Goal: Task Accomplishment & Management: Use online tool/utility

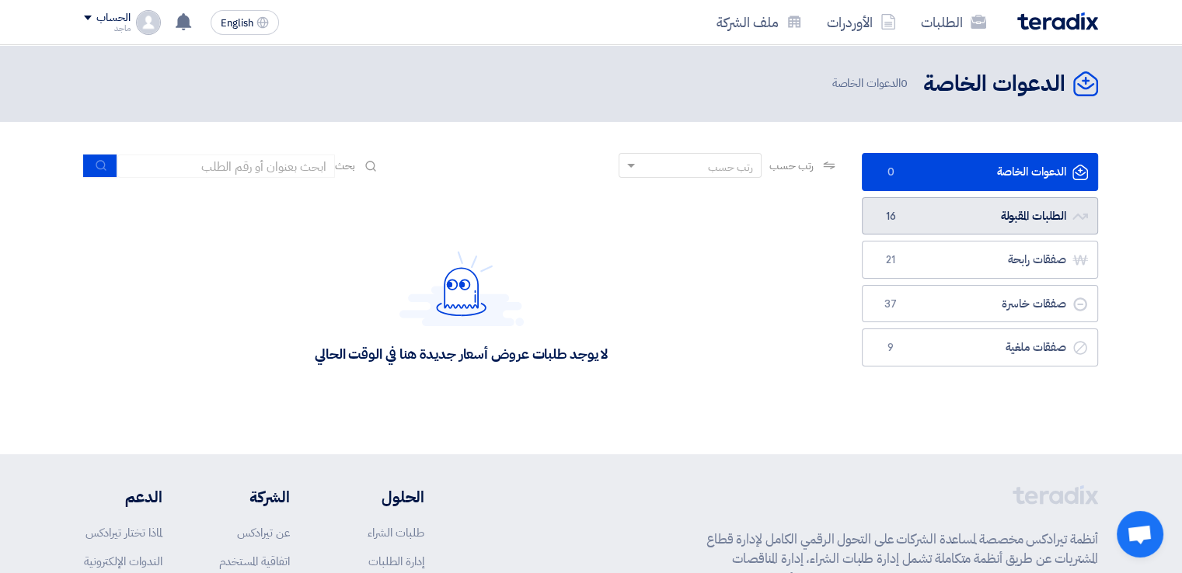
click at [920, 211] on link "الطلبات المقبولة الطلبات المقبولة 16" at bounding box center [980, 216] width 236 height 38
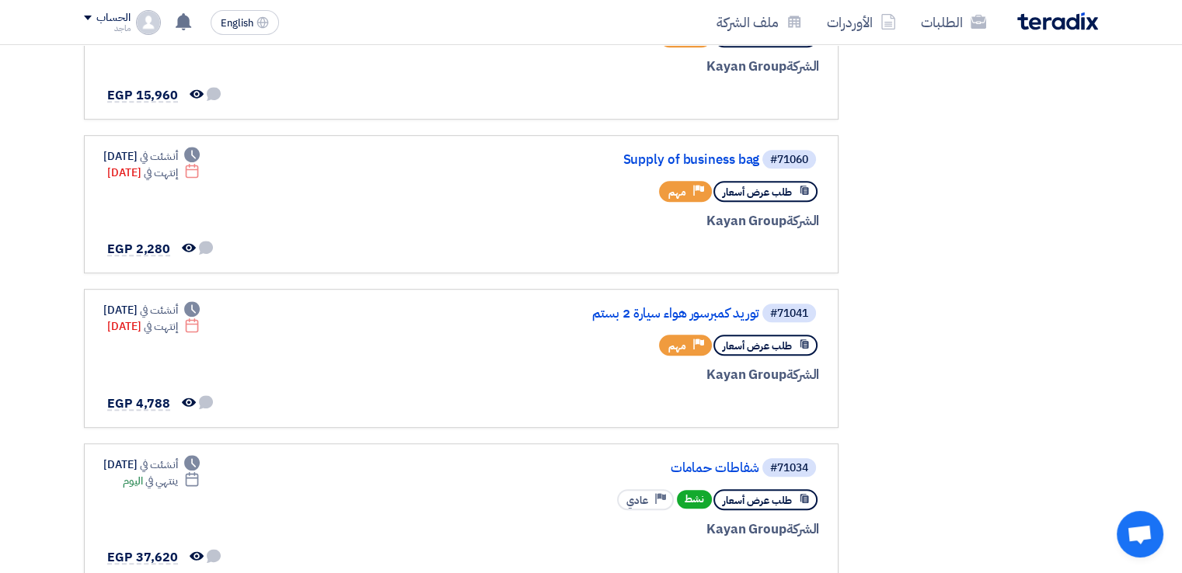
scroll to position [836, 0]
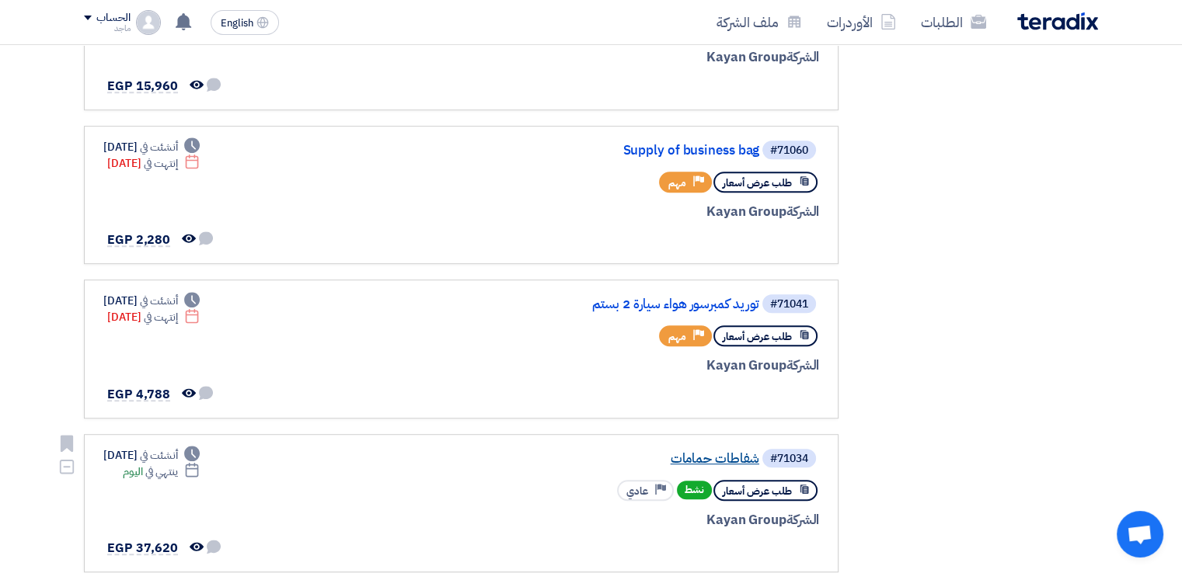
click at [686, 452] on link "شفاطات حمامات" at bounding box center [603, 459] width 311 height 14
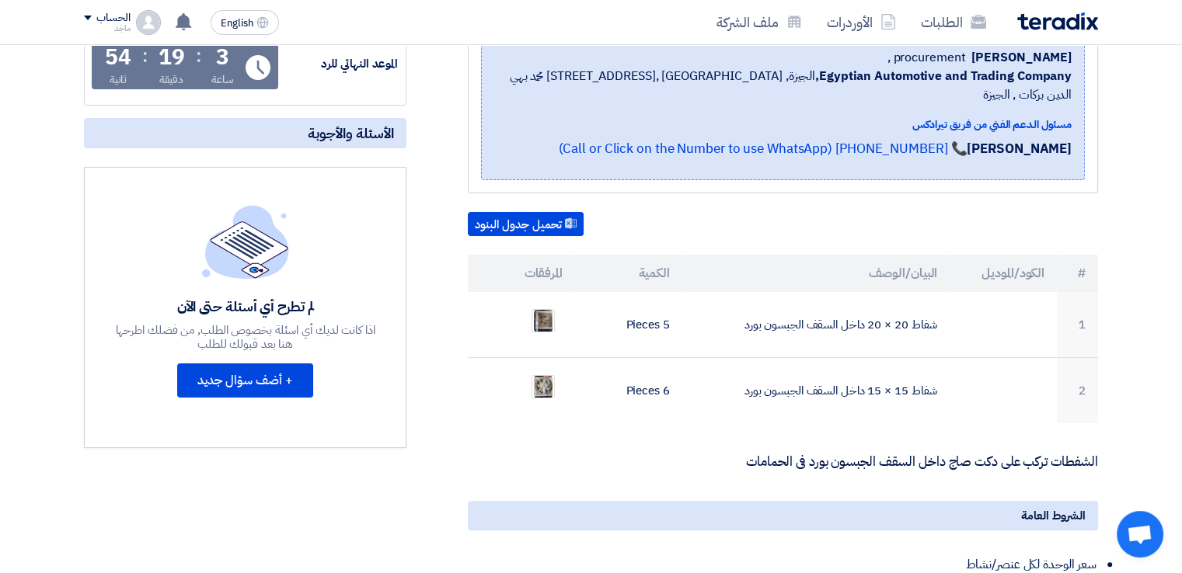
scroll to position [0, 0]
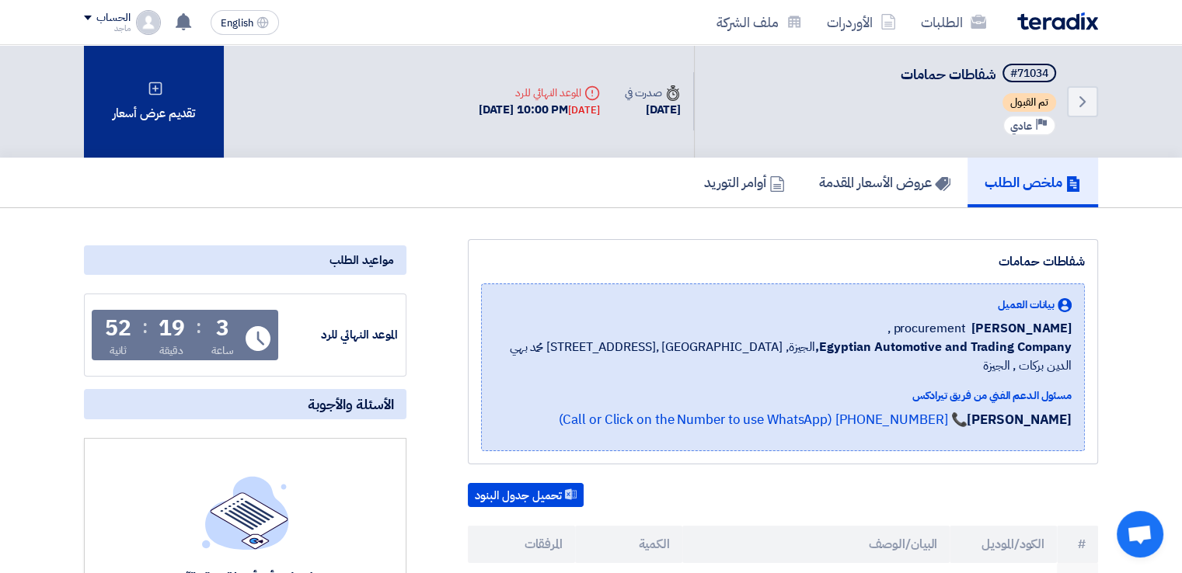
click at [196, 89] on div "تقديم عرض أسعار" at bounding box center [154, 101] width 140 height 113
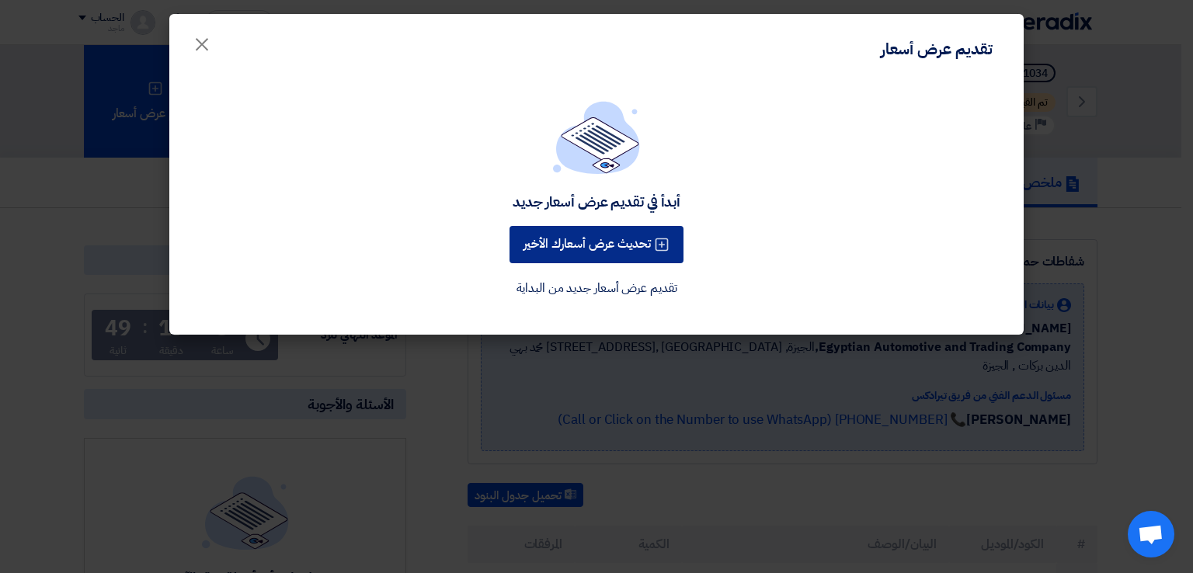
click at [538, 248] on button "تحديث عرض أسعارك الأخير" at bounding box center [597, 244] width 174 height 37
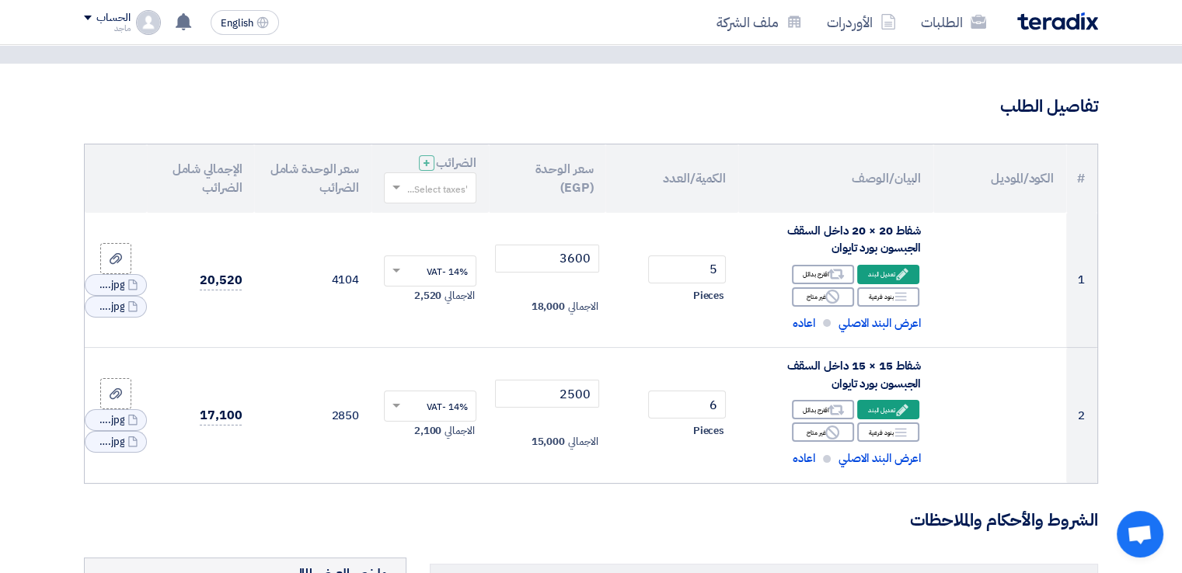
scroll to position [88, 0]
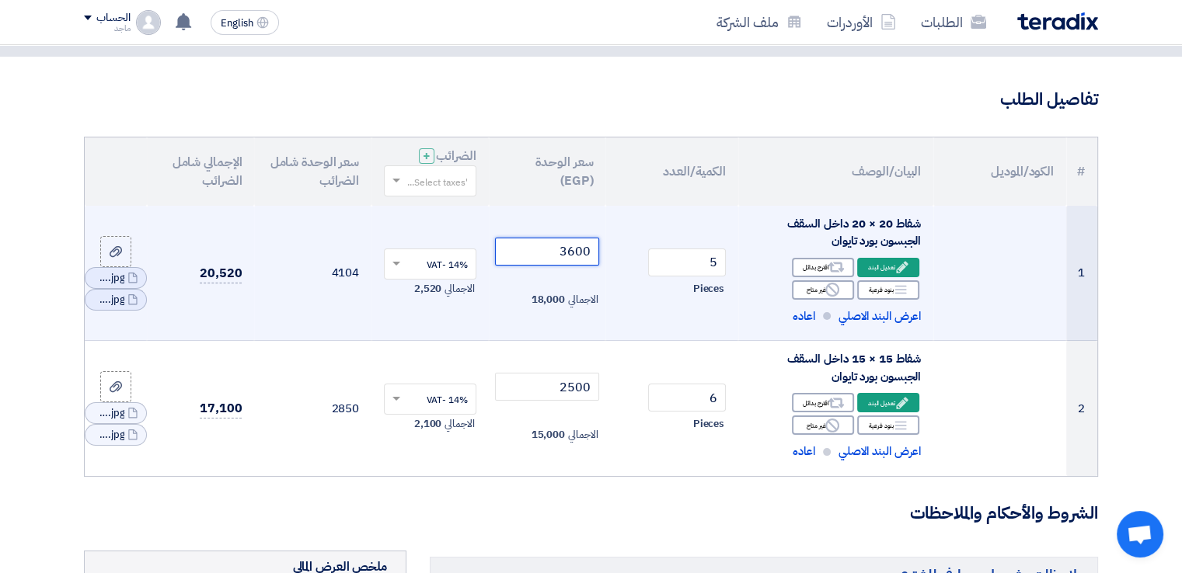
click at [548, 248] on input "3600" at bounding box center [547, 252] width 105 height 28
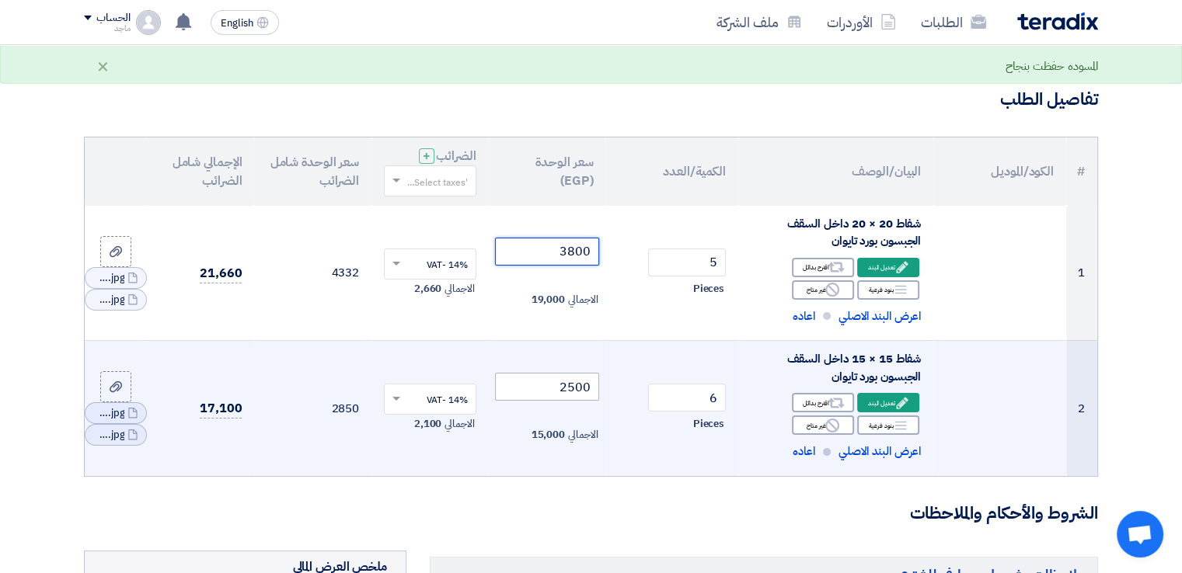
type input "3800"
click at [541, 378] on input "2500" at bounding box center [547, 387] width 105 height 28
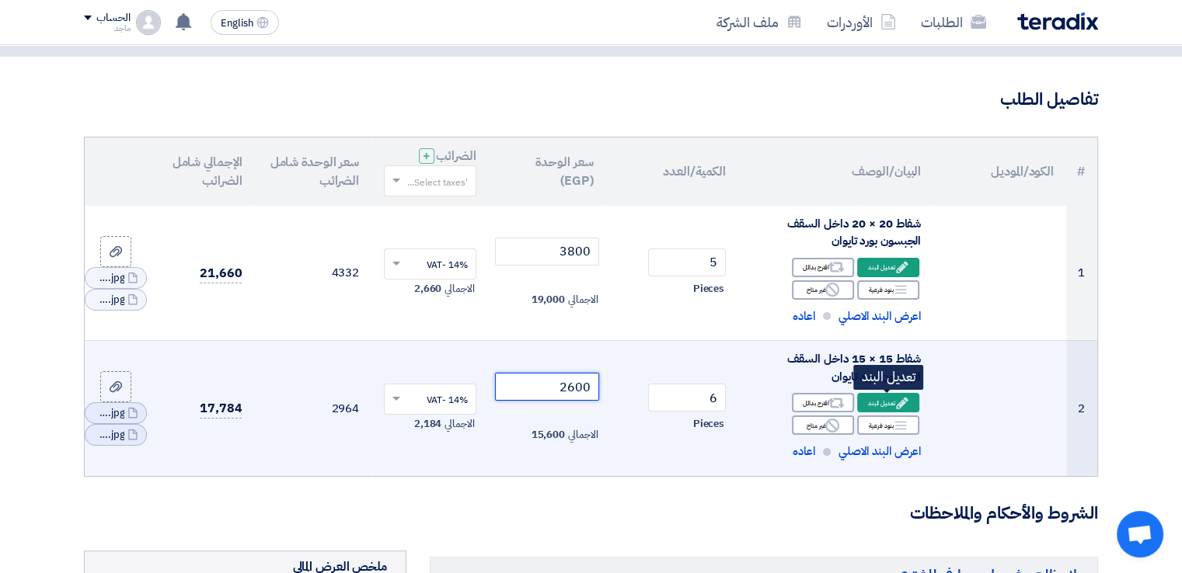
type input "2600"
click at [876, 400] on div "Edit تعديل البند" at bounding box center [888, 402] width 62 height 19
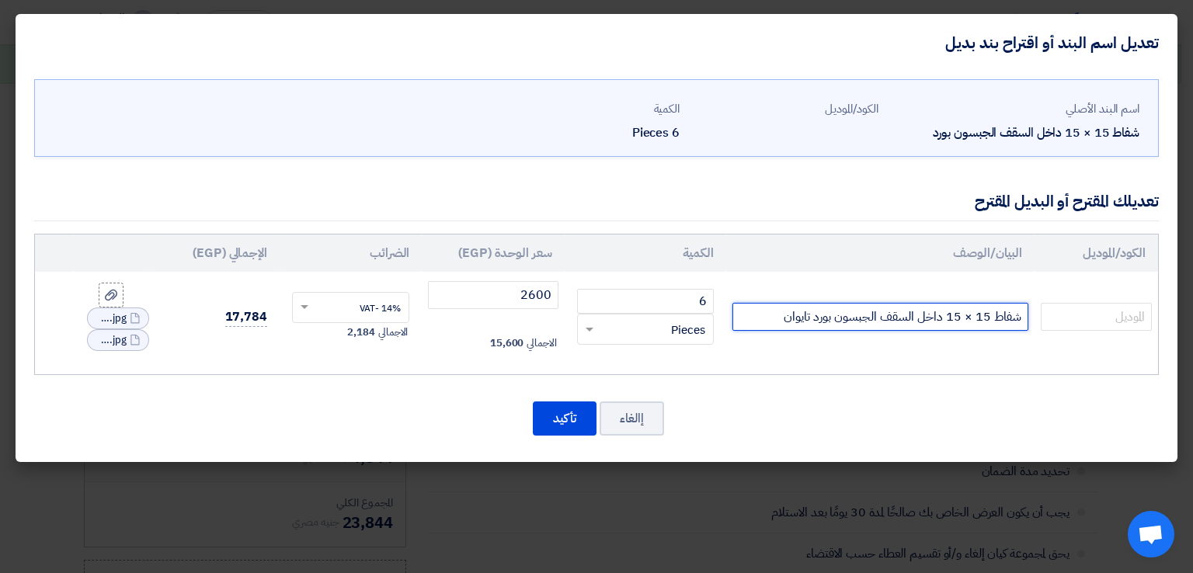
click at [772, 315] on input "شفاط 15 × 15 داخل السقف الجبسون بورد تايوان" at bounding box center [881, 317] width 296 height 28
type input "شفاط 15 × 15 داخل السقف الجبسون بورد الماني"
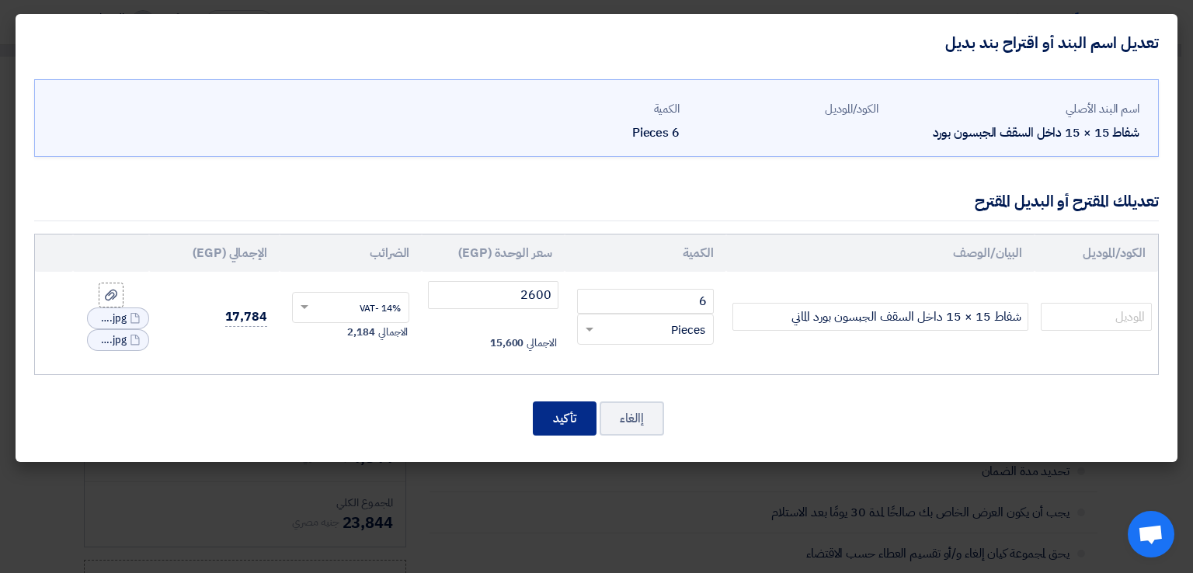
click at [552, 409] on button "تأكيد" at bounding box center [565, 419] width 64 height 34
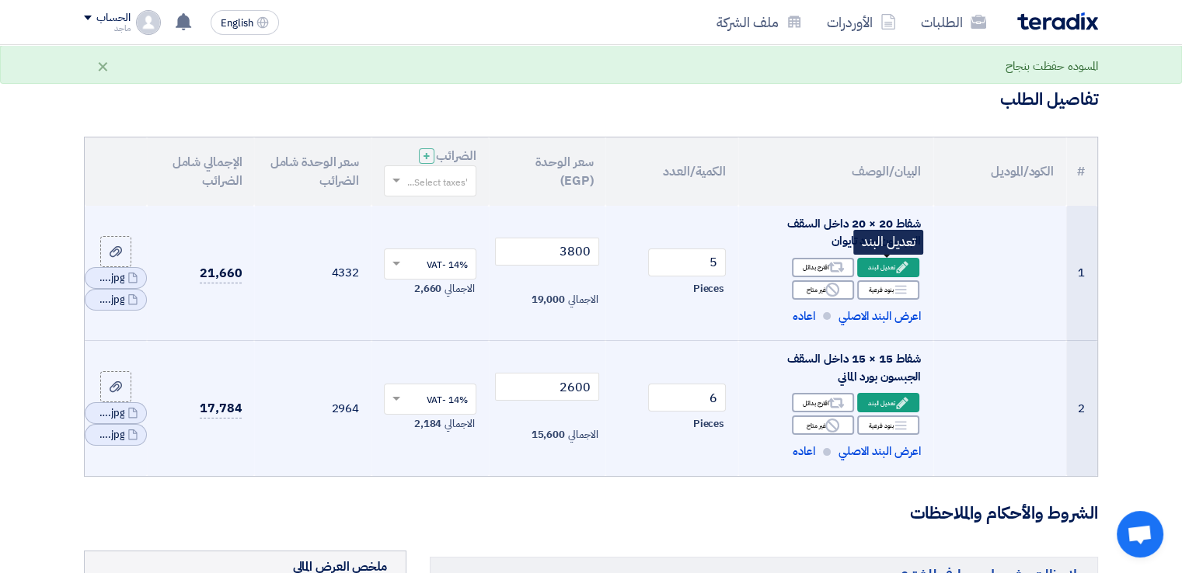
click at [892, 263] on div "Edit تعديل البند" at bounding box center [888, 267] width 62 height 19
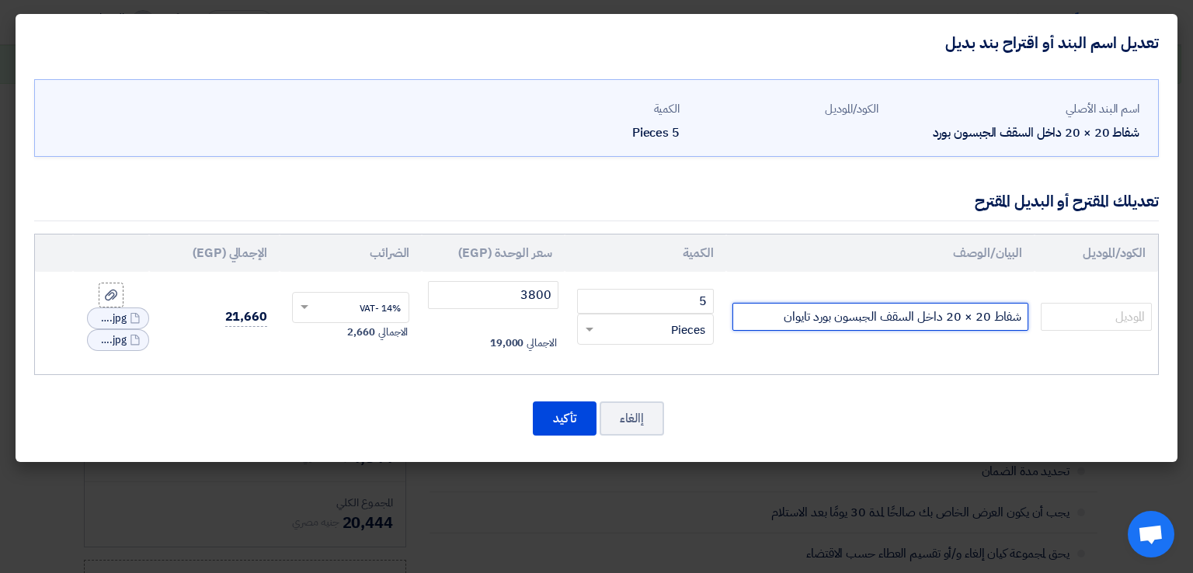
click at [768, 321] on input "شفاط 20 × 20 داخل السقف الجبسون بورد تايوان" at bounding box center [881, 317] width 296 height 28
type input "شفاط 20 × 20 داخل السقف الجبسون بورد الماني"
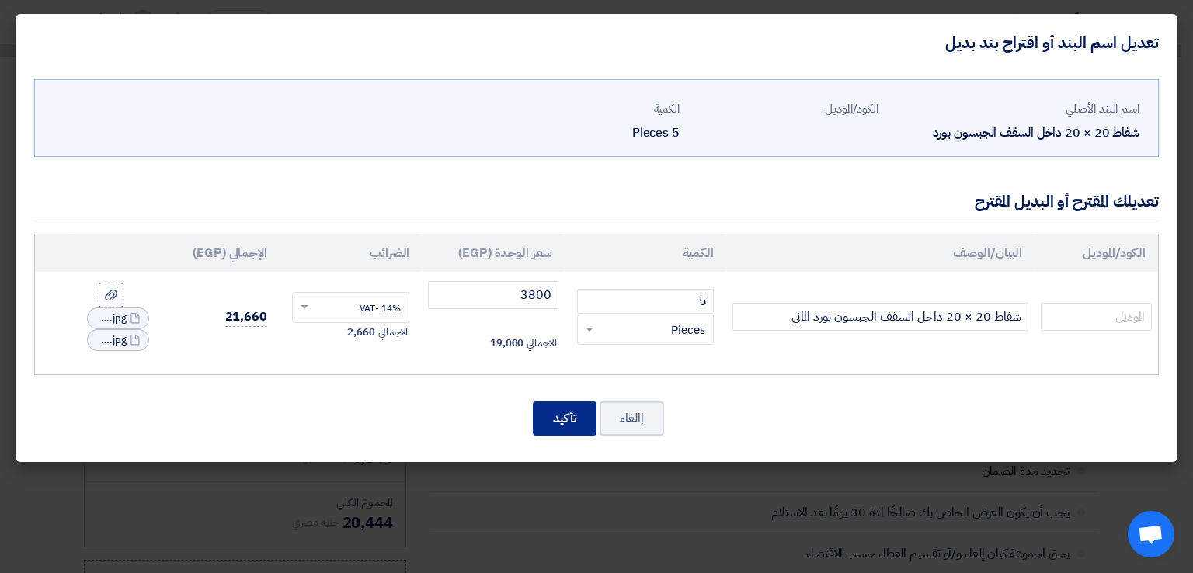
click at [551, 411] on button "تأكيد" at bounding box center [565, 419] width 64 height 34
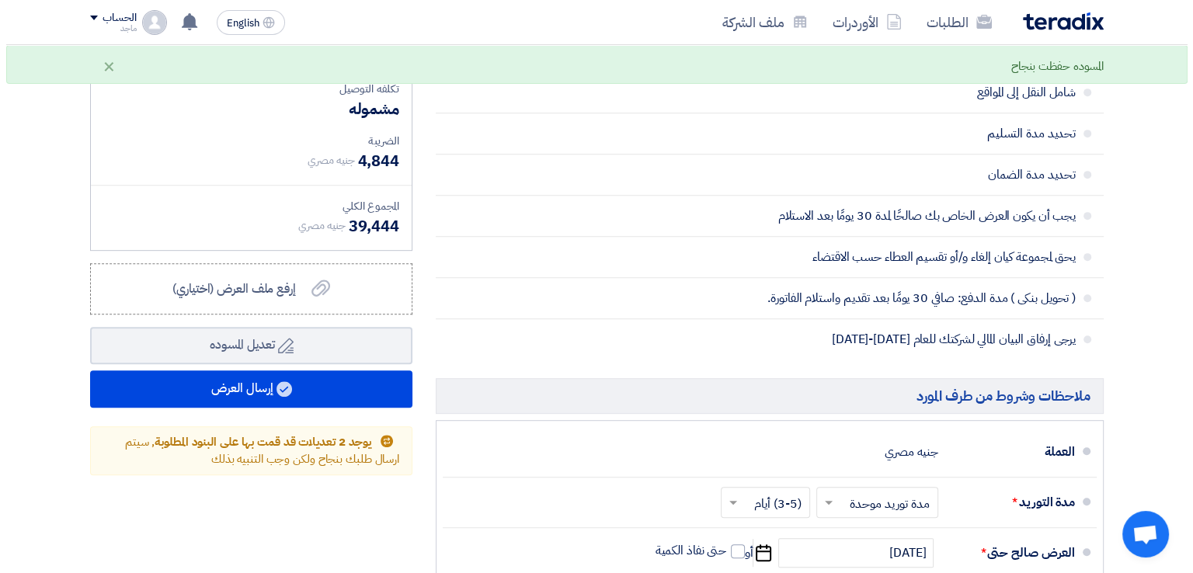
scroll to position [666, 0]
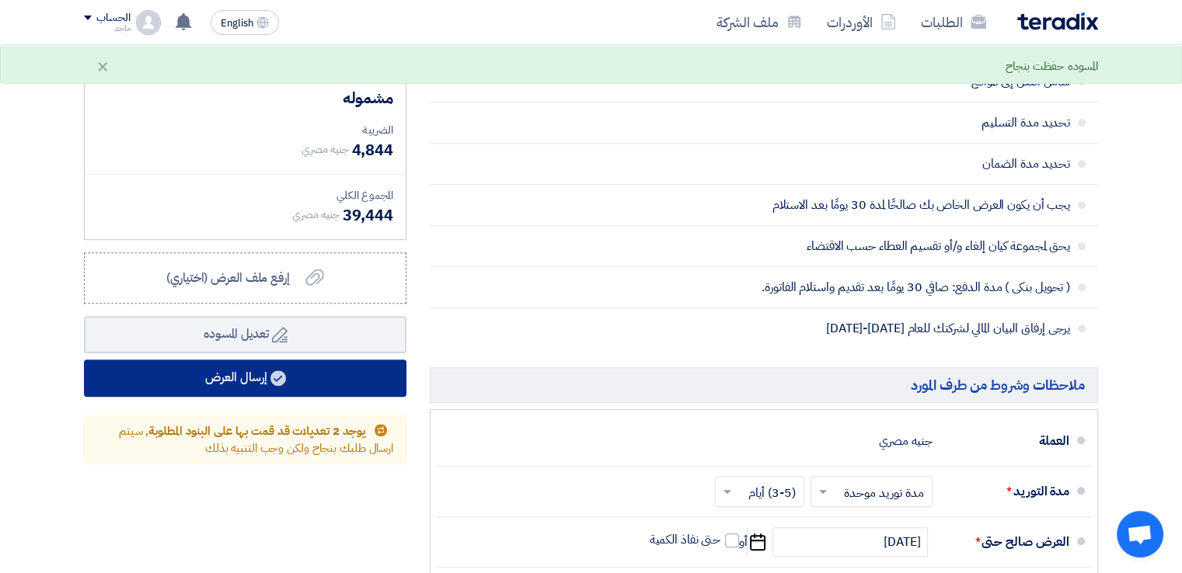
click at [394, 384] on button "إرسال العرض" at bounding box center [245, 378] width 322 height 37
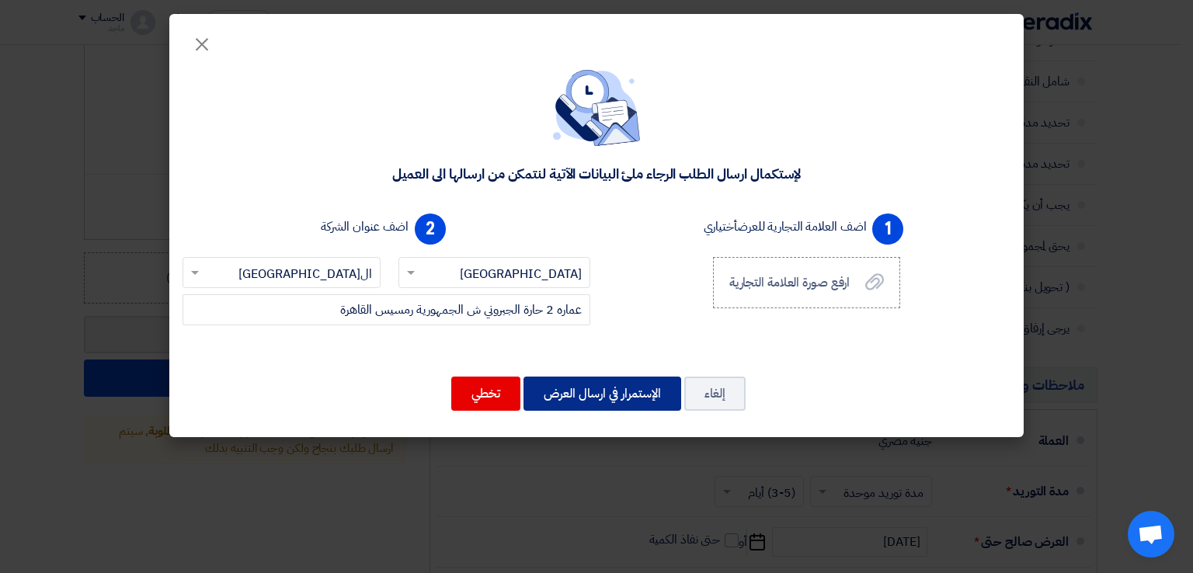
click at [594, 385] on button "الإستمرار في ارسال العرض" at bounding box center [603, 394] width 158 height 34
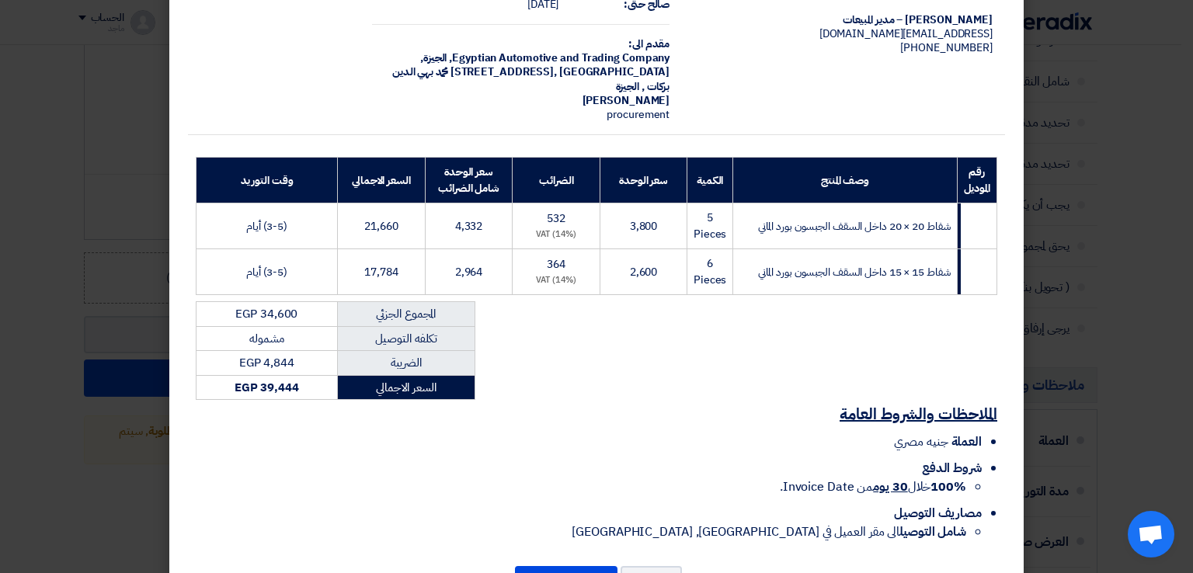
scroll to position [157, 0]
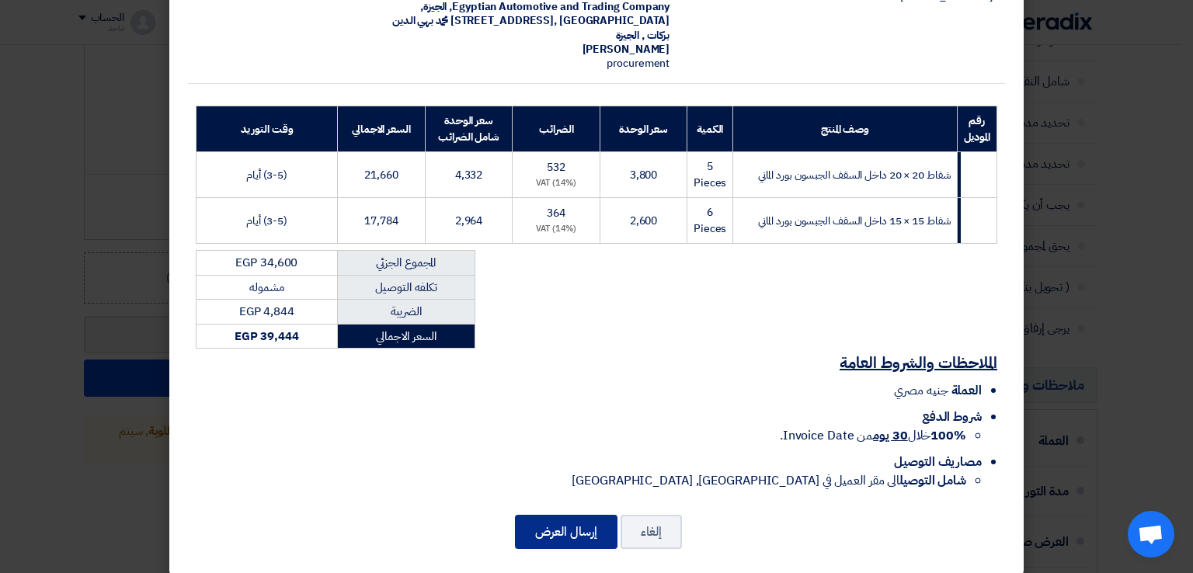
click at [544, 521] on button "إرسال العرض" at bounding box center [566, 532] width 103 height 34
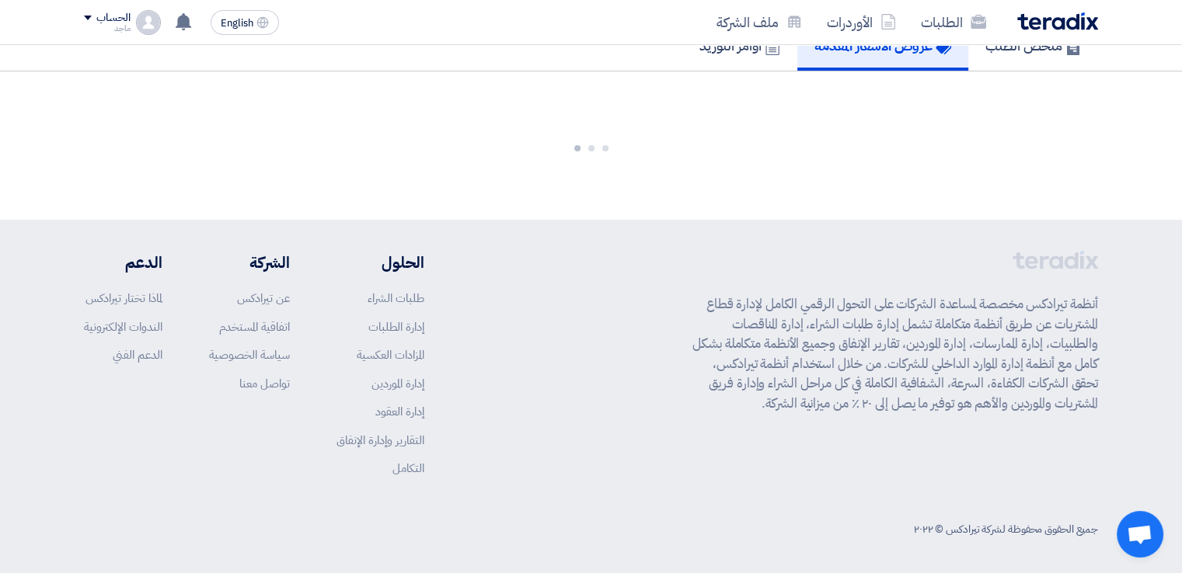
scroll to position [1105, 0]
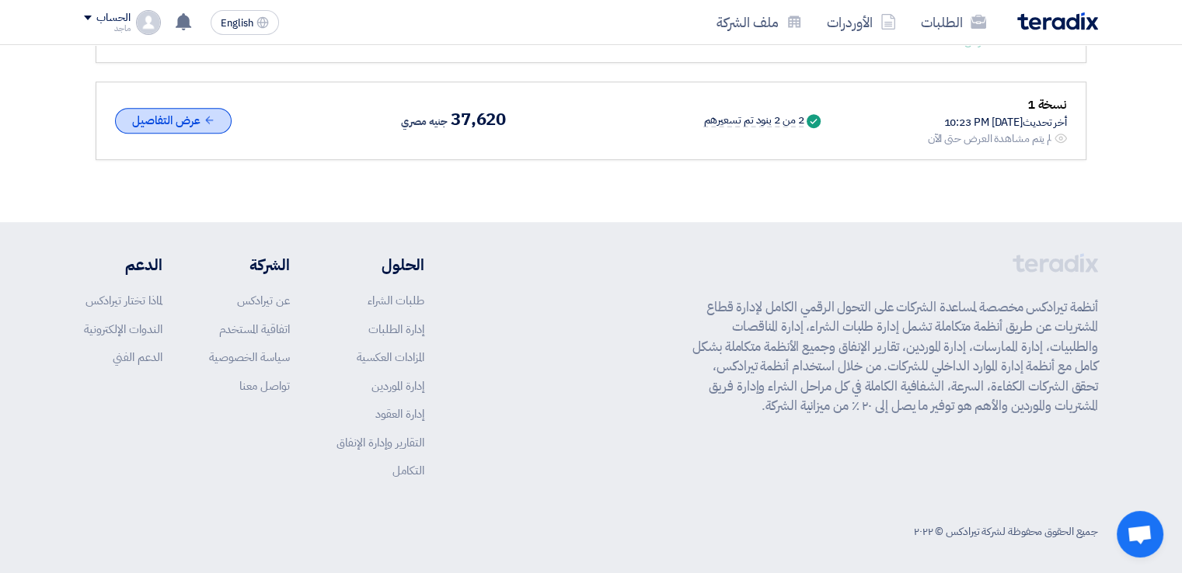
click at [201, 116] on button "عرض التفاصيل" at bounding box center [173, 121] width 117 height 26
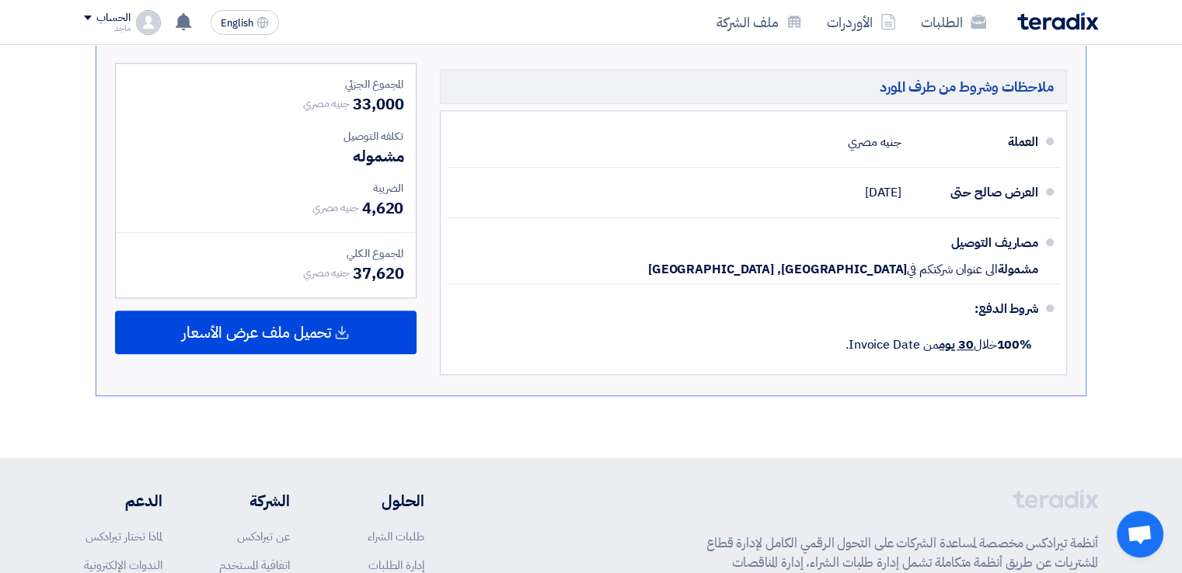
scroll to position [1691, 0]
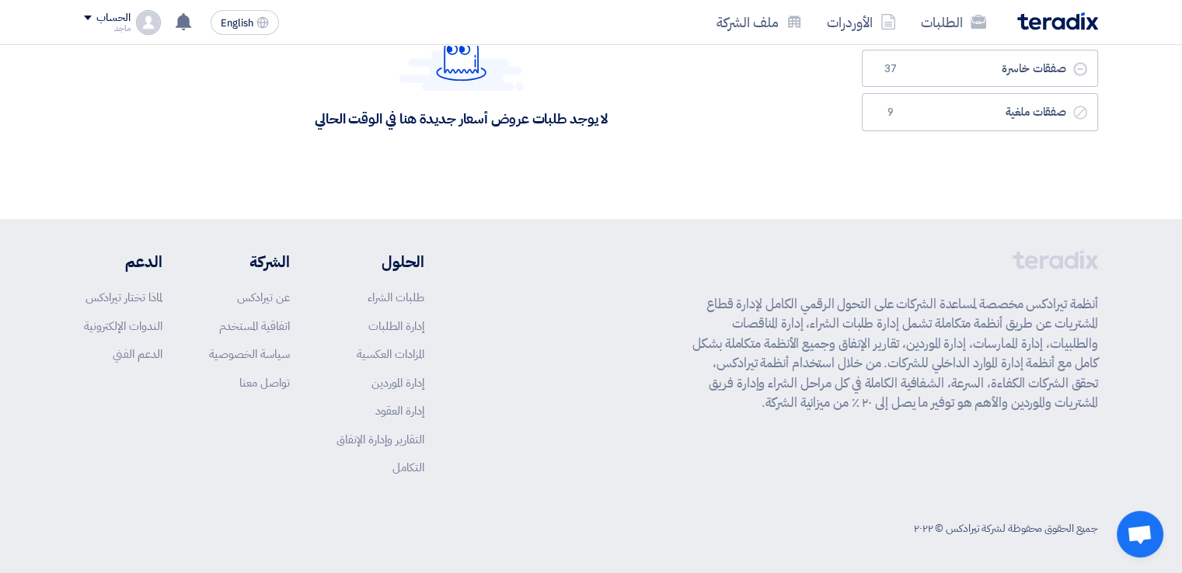
scroll to position [238, 0]
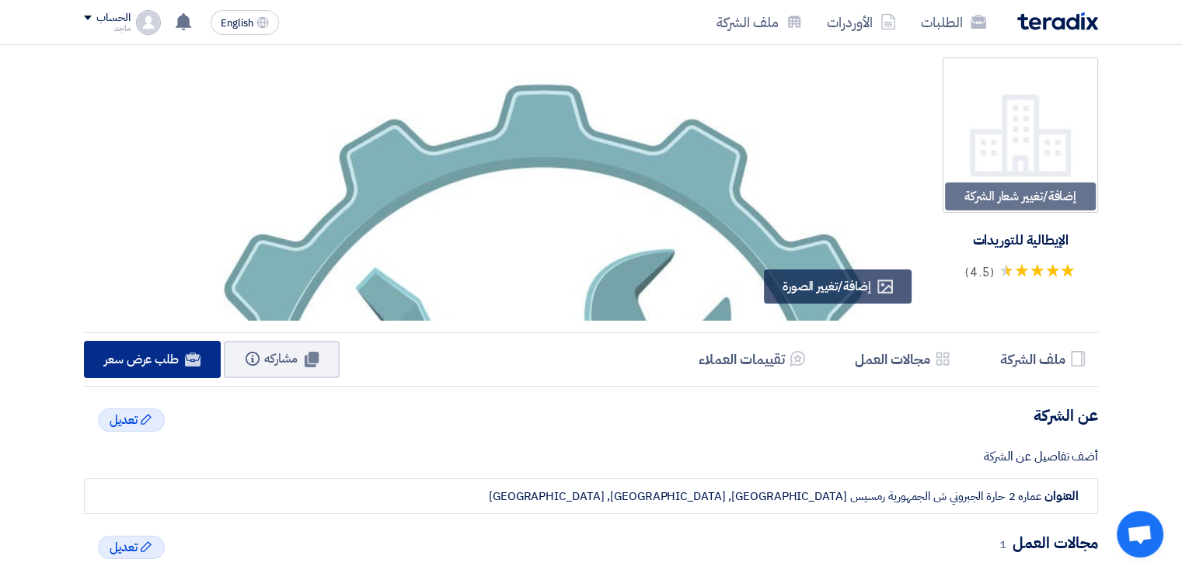
click at [147, 365] on span "طلب عرض سعر" at bounding box center [141, 359] width 75 height 19
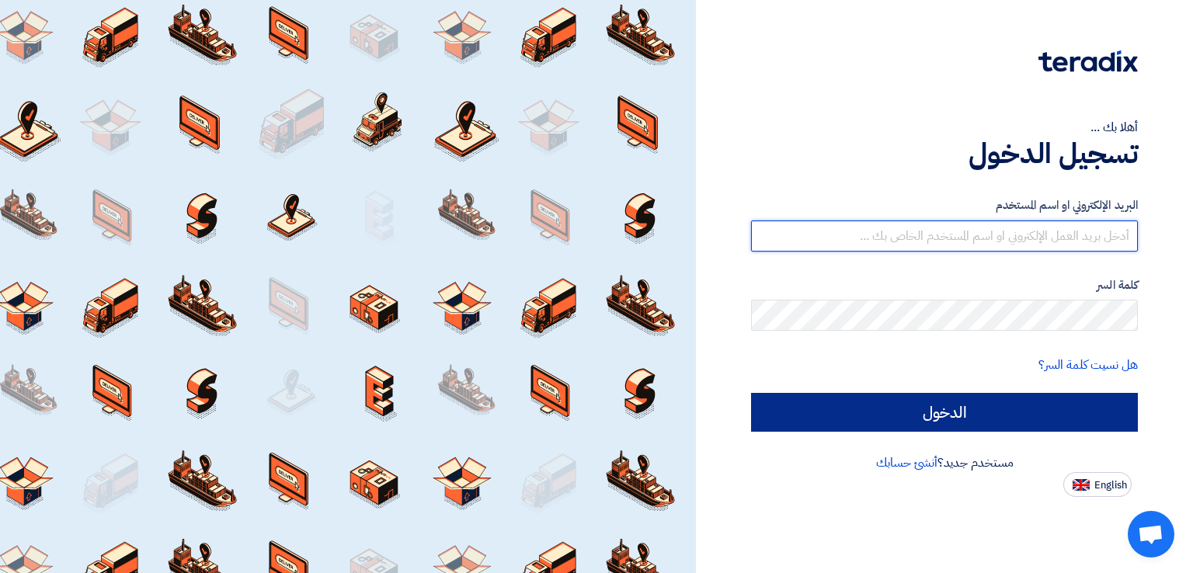
type input "[EMAIL_ADDRESS][DOMAIN_NAME]"
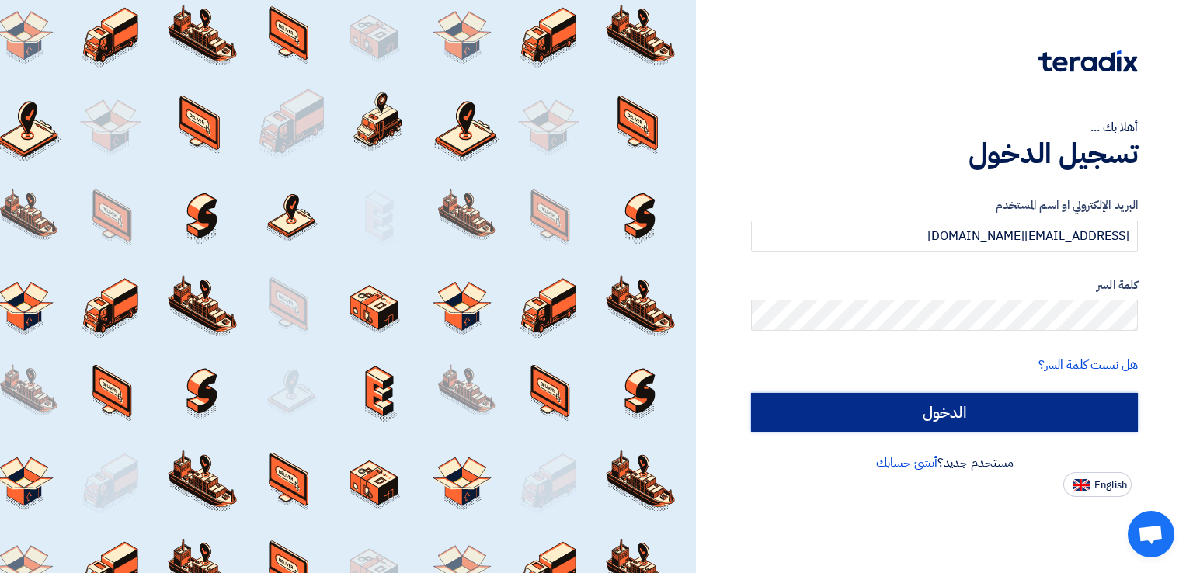
click at [834, 412] on input "الدخول" at bounding box center [944, 412] width 387 height 39
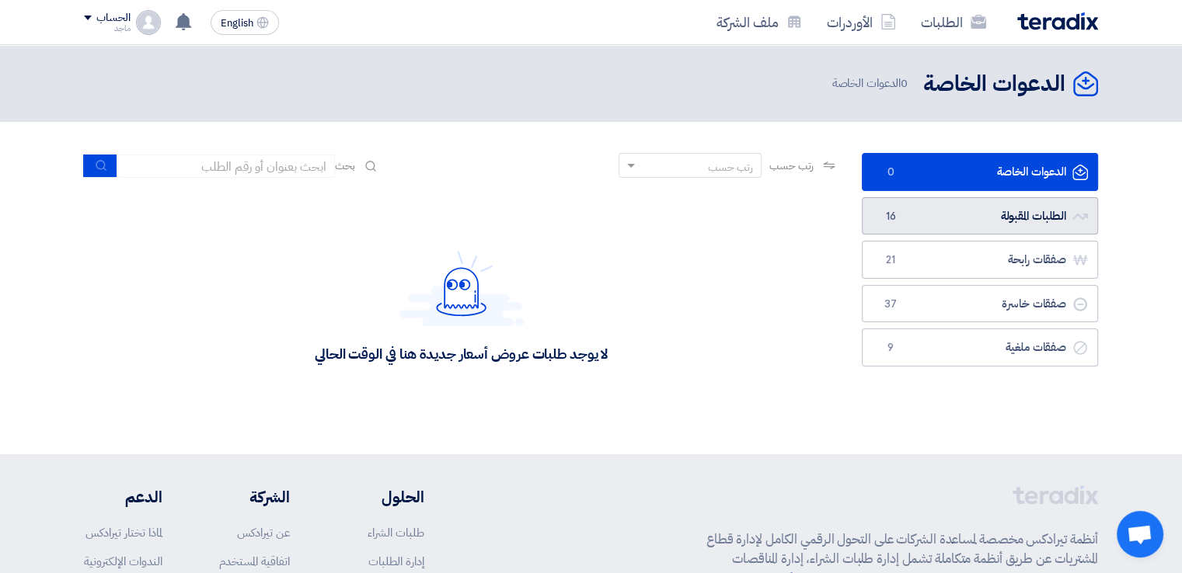
click at [890, 231] on link "الطلبات المقبولة الطلبات المقبولة 16" at bounding box center [980, 216] width 236 height 38
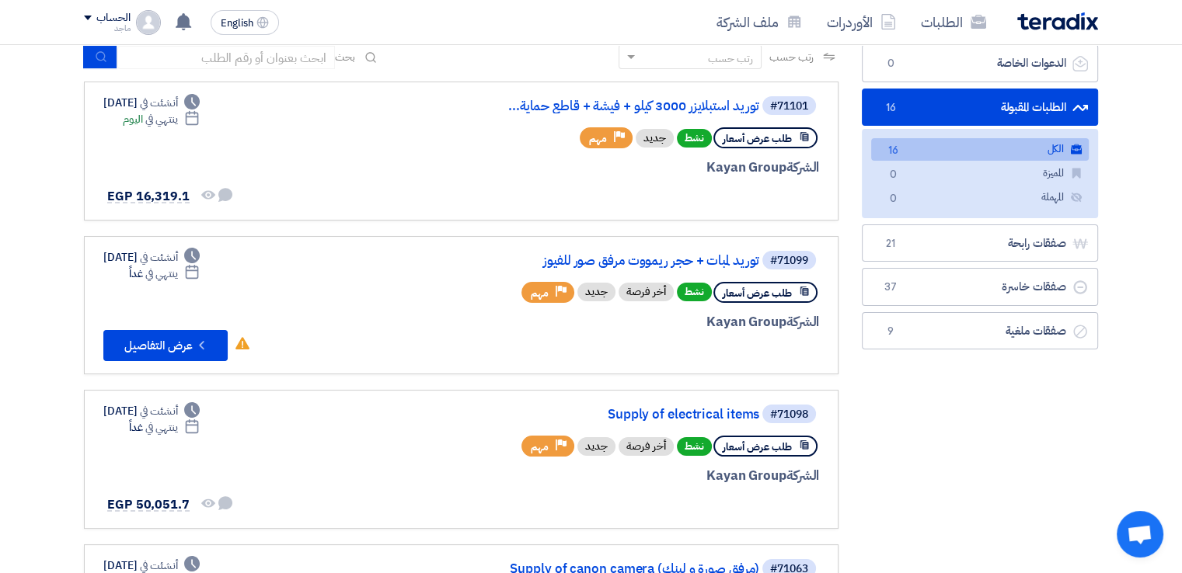
scroll to position [113, 0]
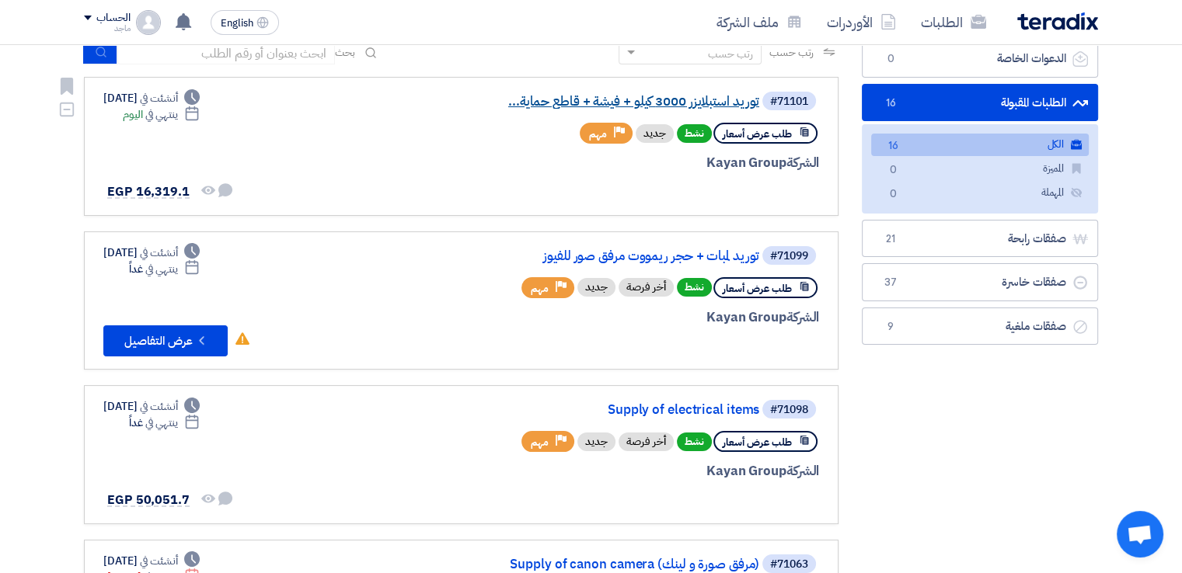
click at [709, 106] on link "توريد استبلايزر 3000 كيلو + فيشة + قاطع حماية..." at bounding box center [603, 102] width 311 height 14
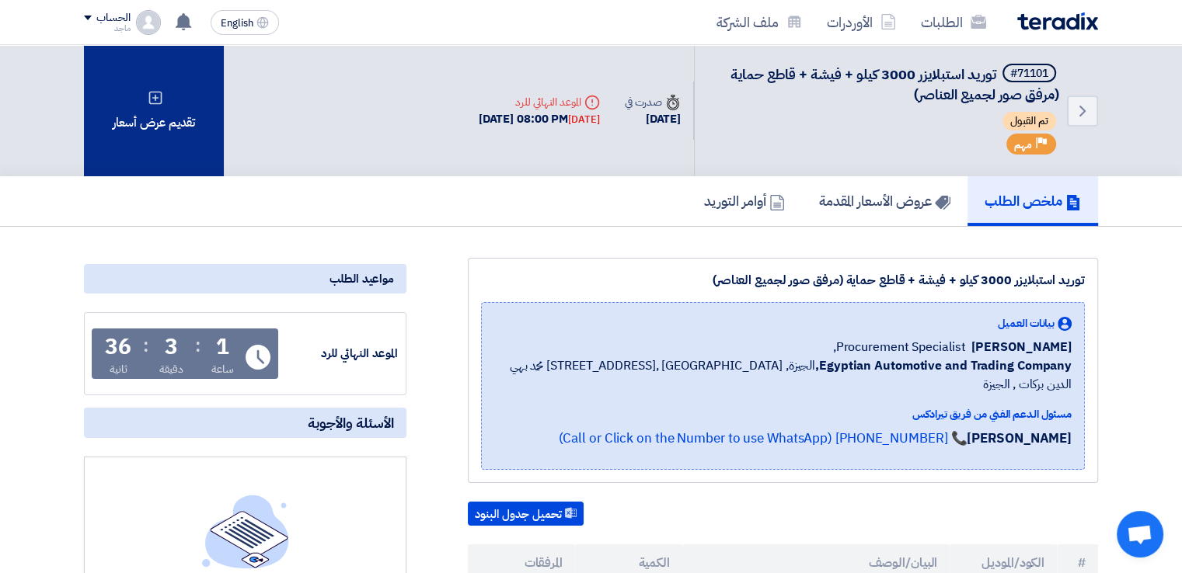
click at [172, 99] on div "تقديم عرض أسعار" at bounding box center [154, 110] width 140 height 131
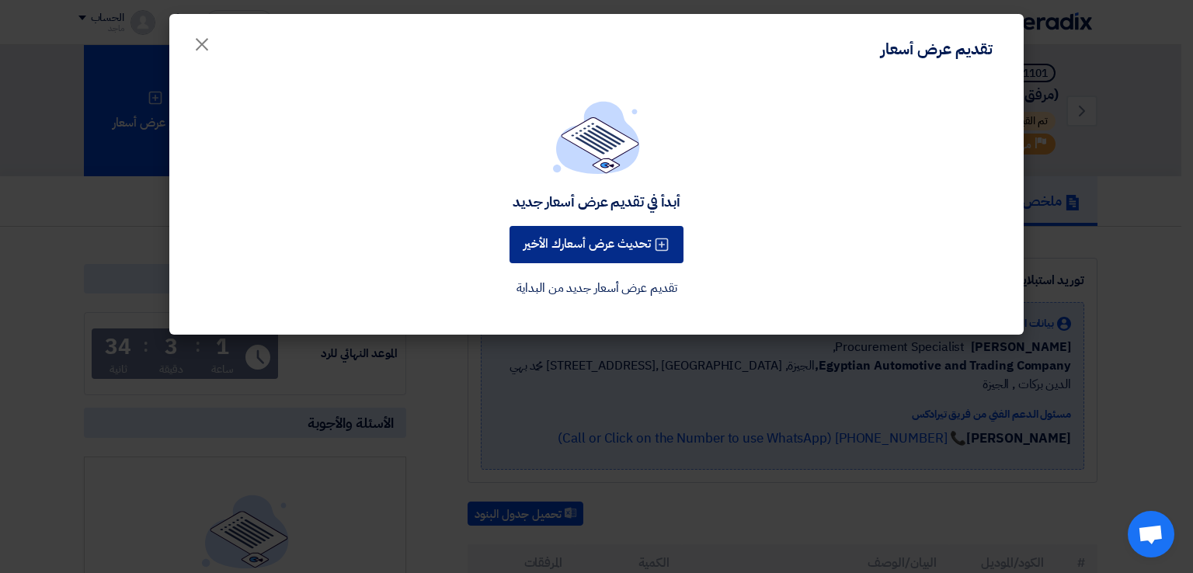
click at [612, 239] on button "تحديث عرض أسعارك الأخير" at bounding box center [597, 244] width 174 height 37
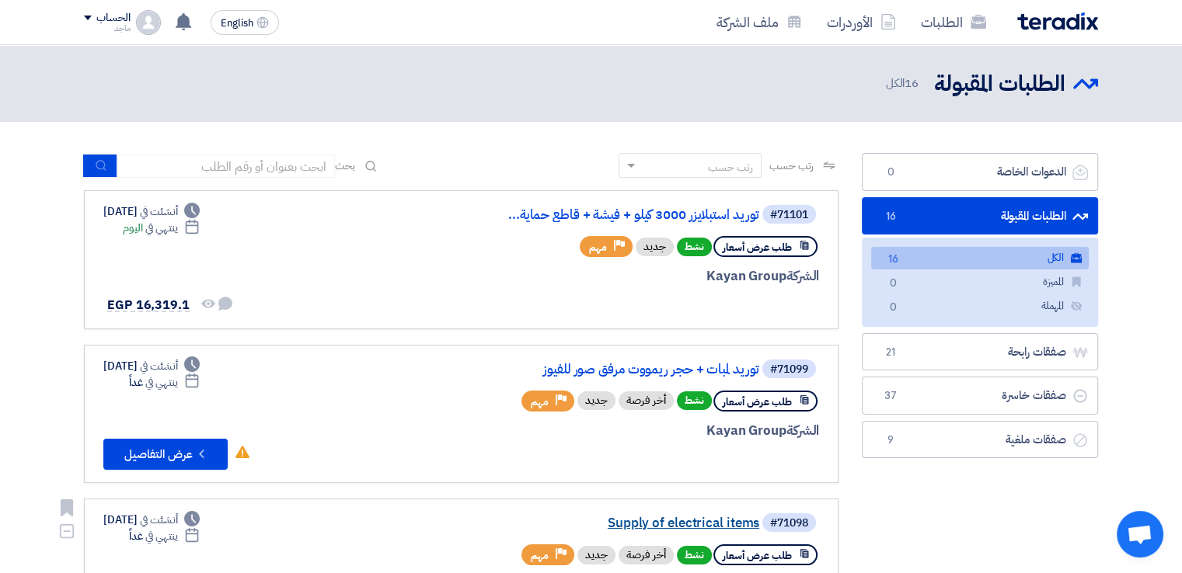
click at [640, 517] on link "Supply of electrical items" at bounding box center [603, 524] width 311 height 14
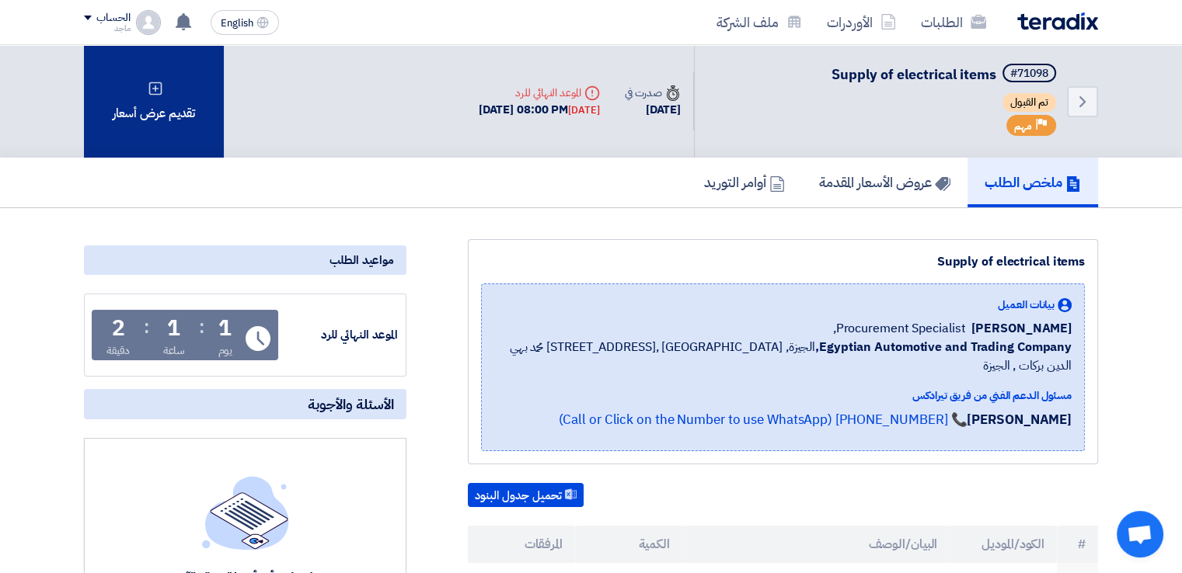
click at [116, 119] on div "تقديم عرض أسعار" at bounding box center [154, 101] width 140 height 113
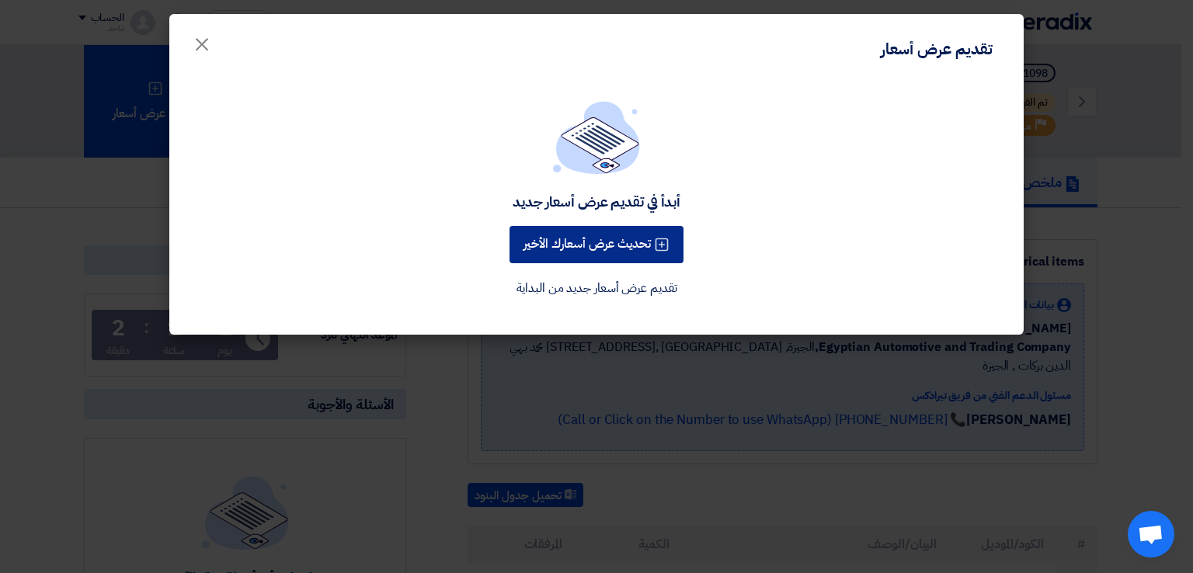
click at [563, 235] on button "تحديث عرض أسعارك الأخير" at bounding box center [597, 244] width 174 height 37
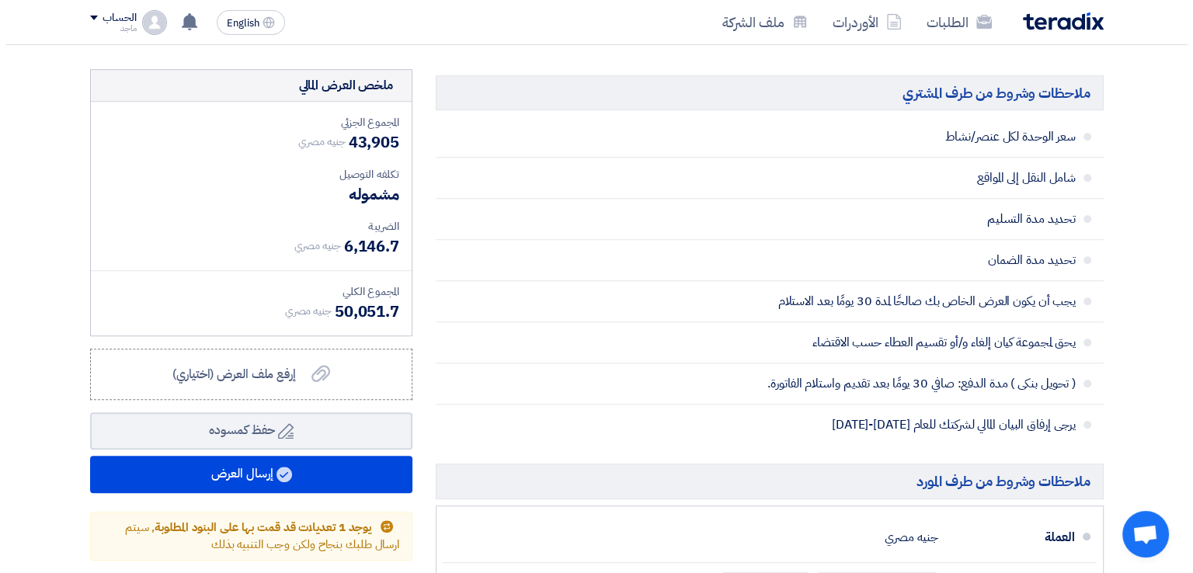
scroll to position [1029, 0]
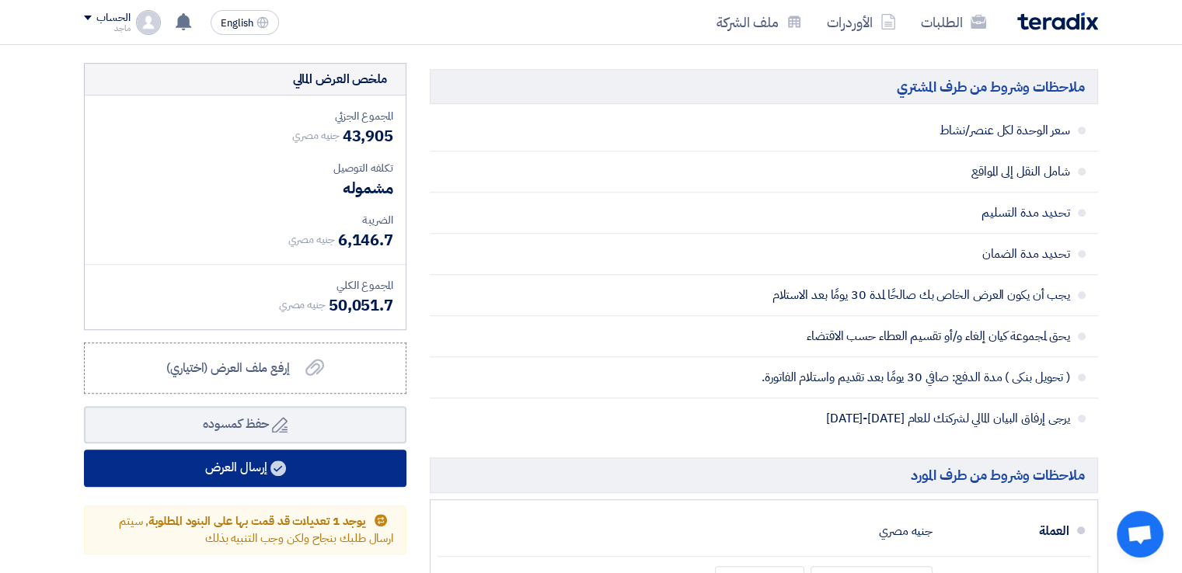
click at [333, 472] on button "إرسال العرض" at bounding box center [245, 468] width 322 height 37
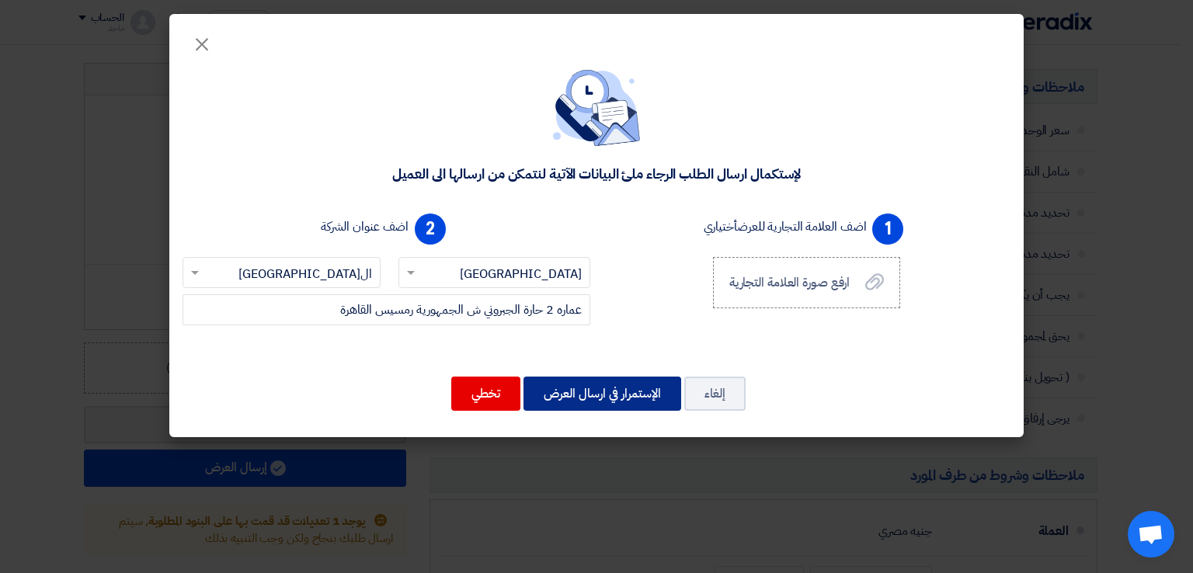
click at [580, 396] on button "الإستمرار في ارسال العرض" at bounding box center [603, 394] width 158 height 34
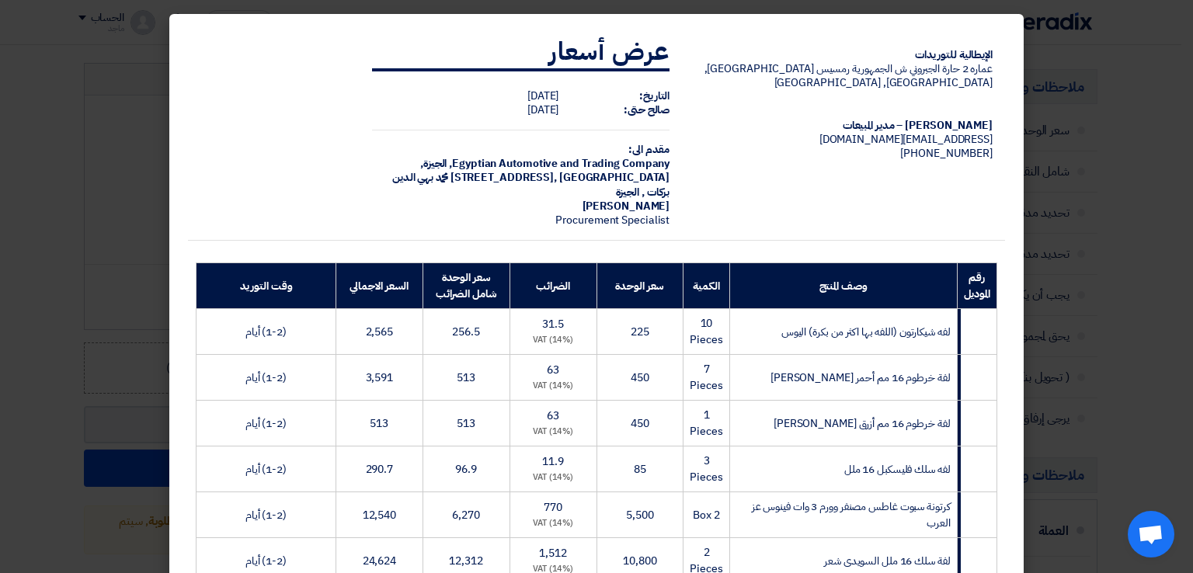
scroll to position [373, 0]
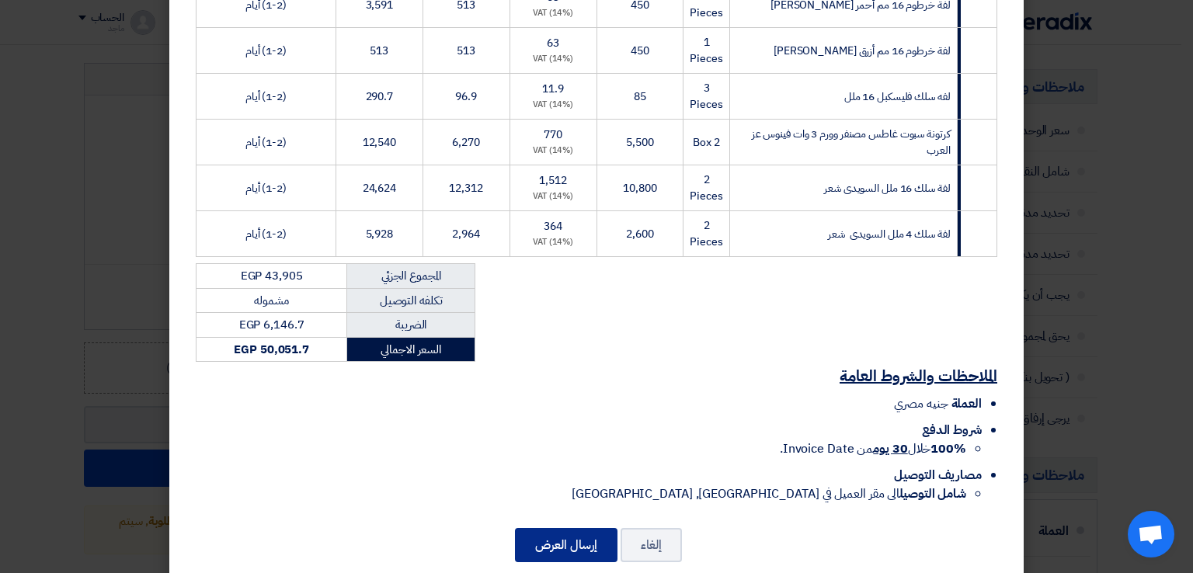
click at [576, 532] on button "إرسال العرض" at bounding box center [566, 545] width 103 height 34
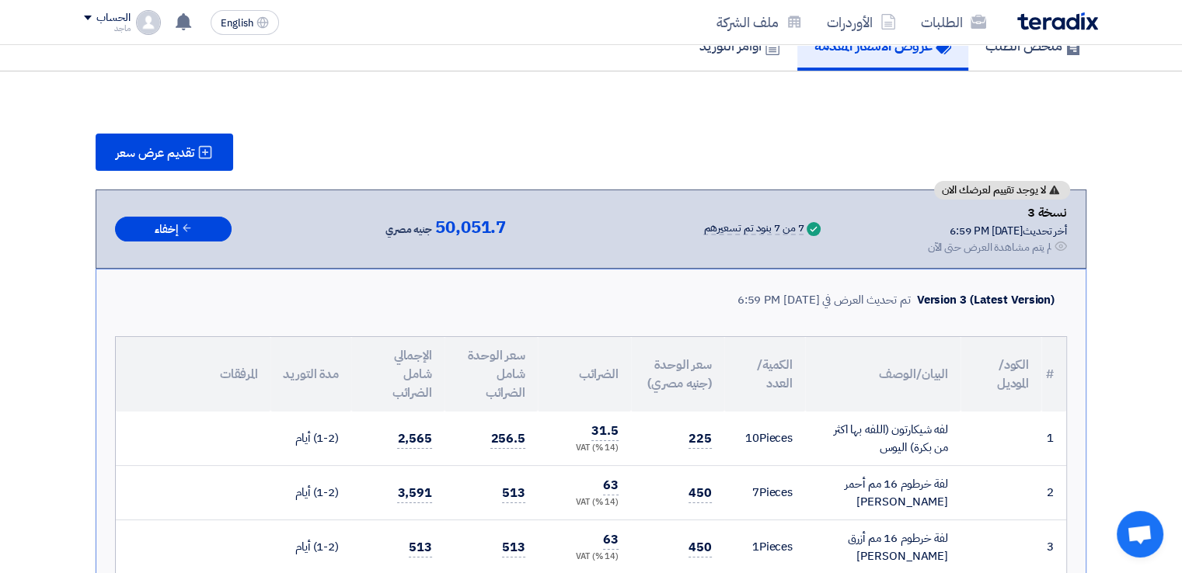
scroll to position [1347, 0]
